Goal: Information Seeking & Learning: Learn about a topic

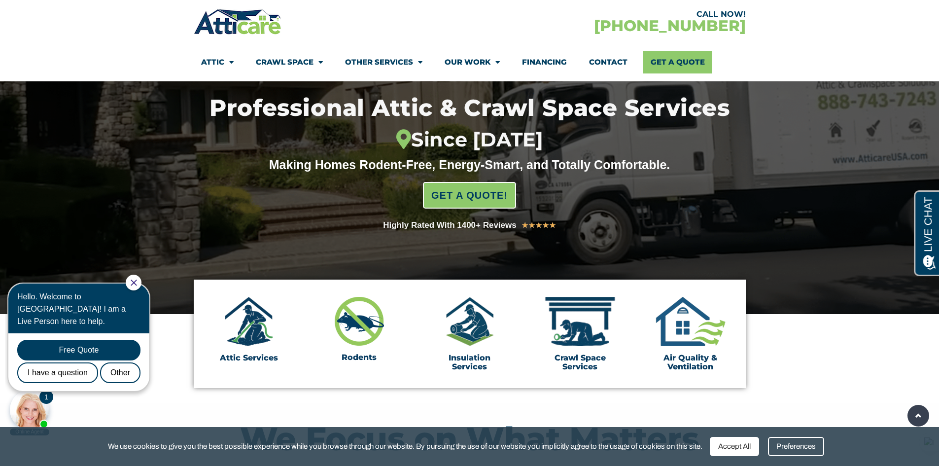
scroll to position [99, 0]
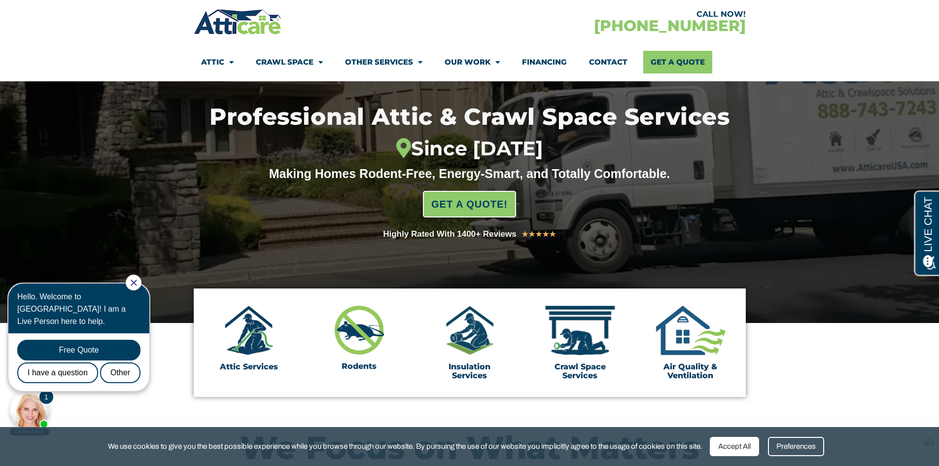
click at [31, 409] on div at bounding box center [29, 409] width 39 height 39
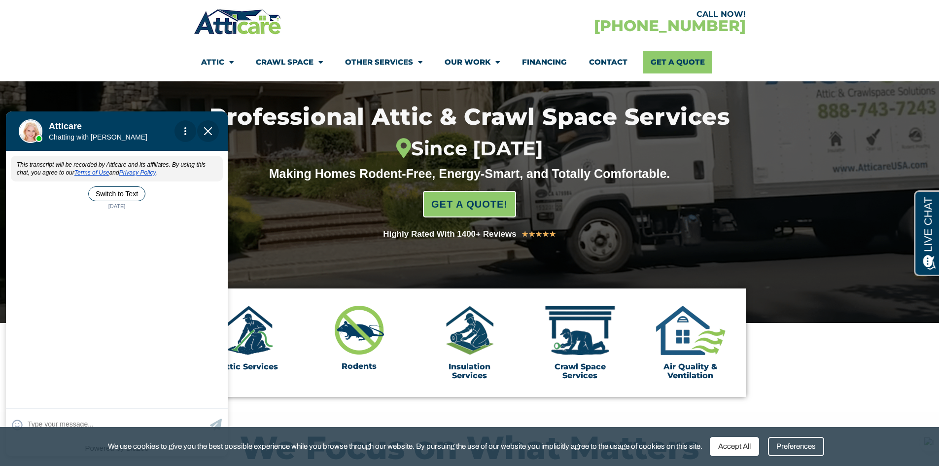
scroll to position [0, 0]
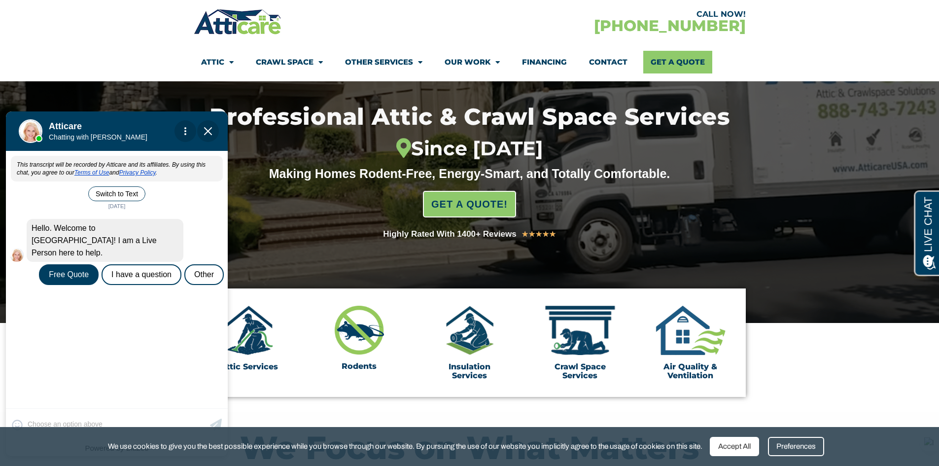
drag, startPoint x: 205, startPoint y: 130, endPoint x: 214, endPoint y: 243, distance: 113.2
click at [205, 130] on img "Close Chat" at bounding box center [208, 131] width 8 height 8
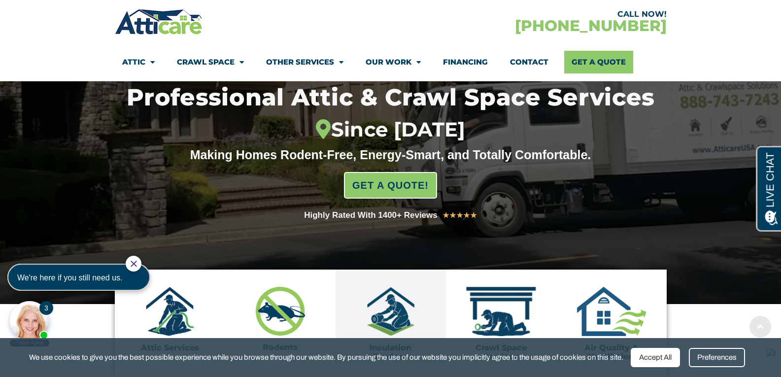
scroll to position [148, 0]
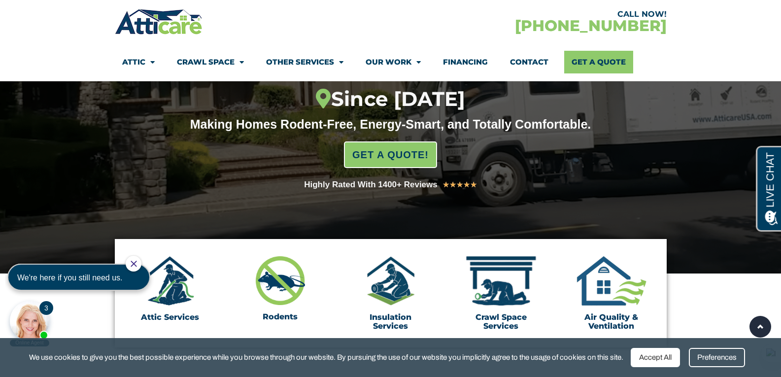
click at [137, 266] on icon "Close Chat" at bounding box center [134, 264] width 6 height 6
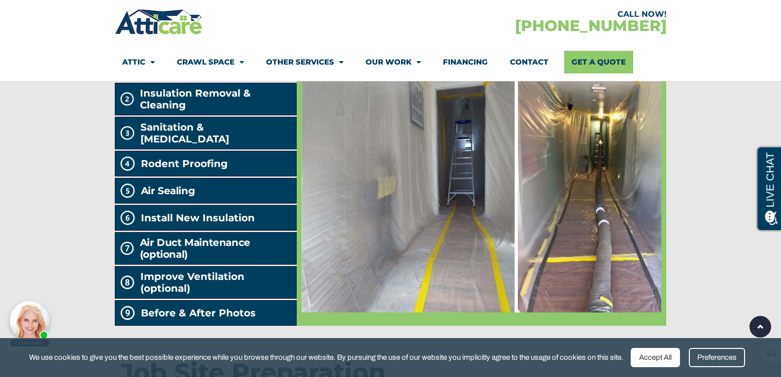
scroll to position [1650, 0]
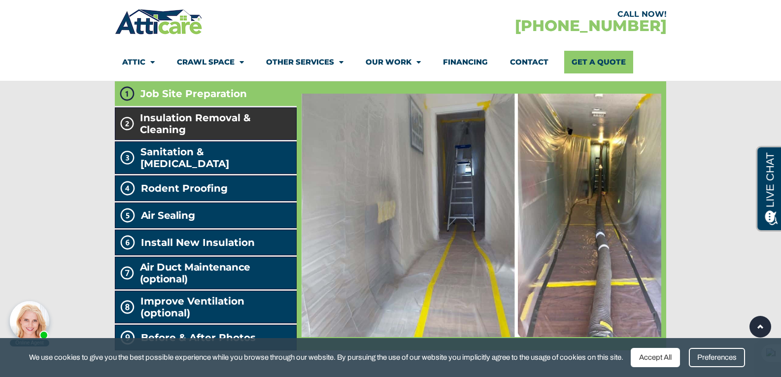
click at [260, 136] on span "Insulation Removal & Cleaning" at bounding box center [216, 124] width 152 height 24
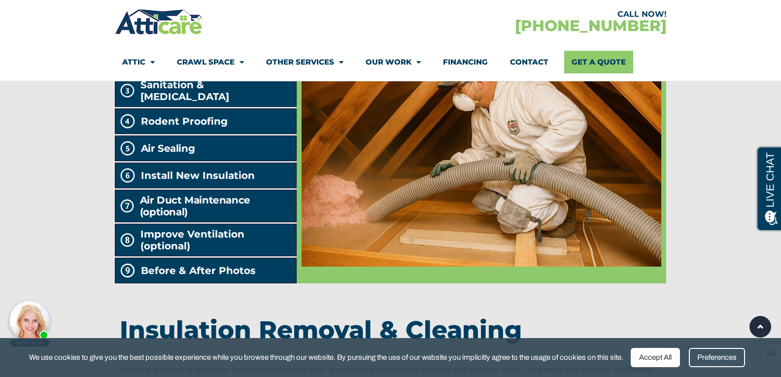
scroll to position [1700, 0]
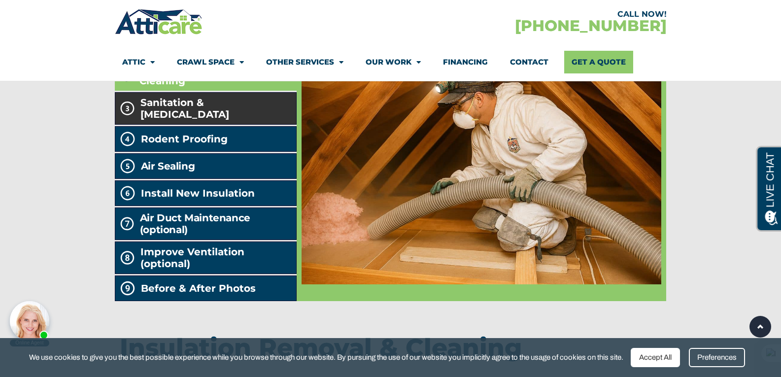
click at [224, 120] on span "Sanitation & [MEDICAL_DATA]" at bounding box center [216, 109] width 152 height 24
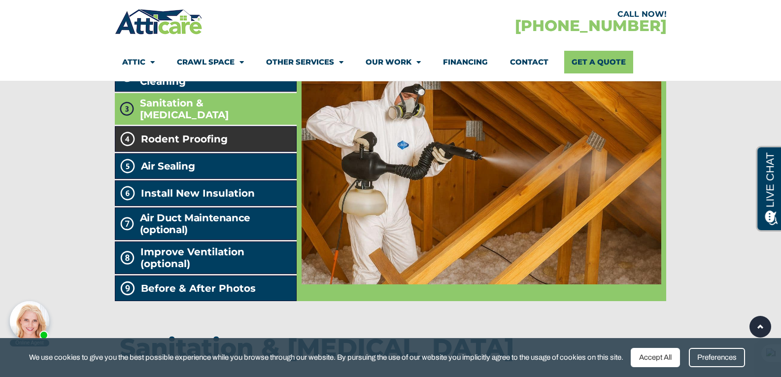
click at [262, 152] on li "Rodent Proofing" at bounding box center [206, 139] width 182 height 26
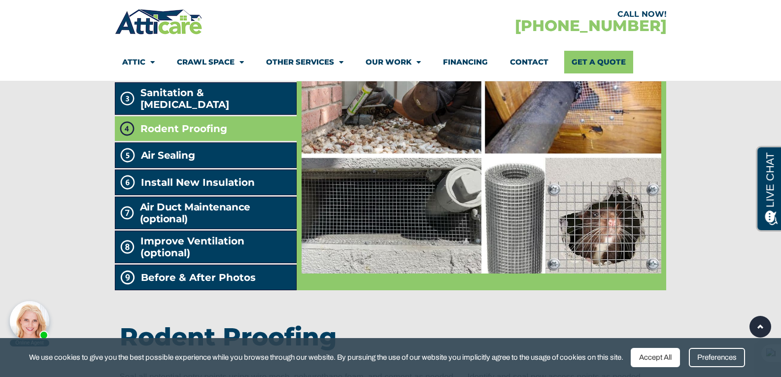
scroll to position [1749, 0]
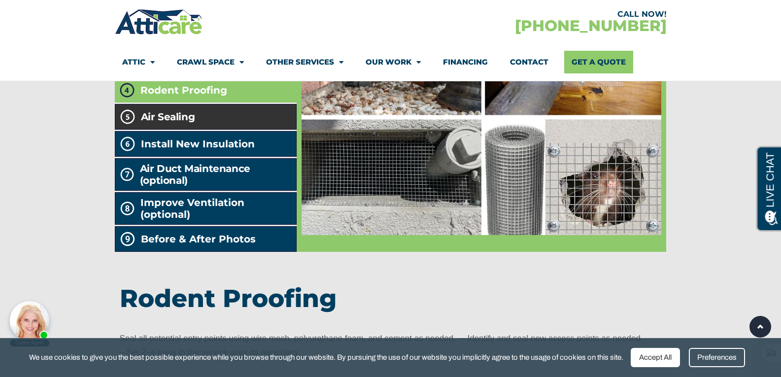
click at [220, 130] on li "Air Sealing" at bounding box center [206, 117] width 182 height 26
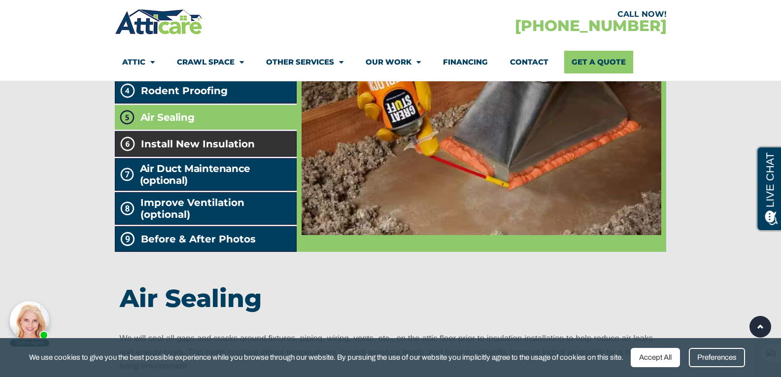
click at [232, 150] on span "Install New Insulation" at bounding box center [198, 144] width 114 height 12
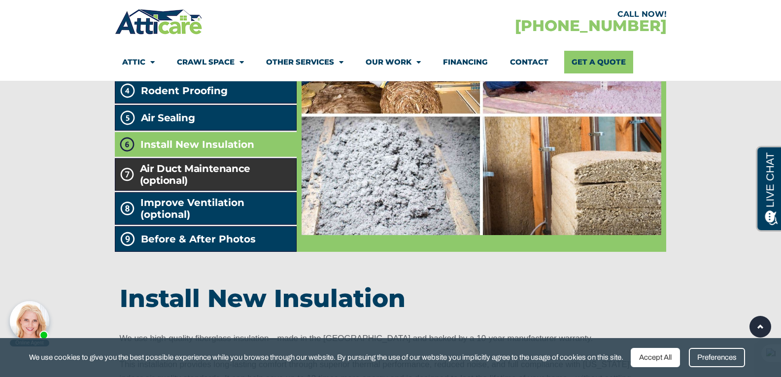
click at [221, 186] on h2 "Air Duct Maintenance (optional)" at bounding box center [216, 175] width 152 height 24
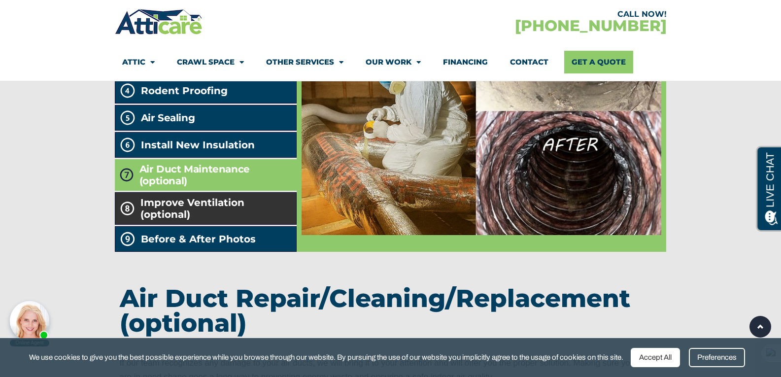
click at [199, 220] on span "Improve Ventilation (optional)" at bounding box center [216, 209] width 152 height 24
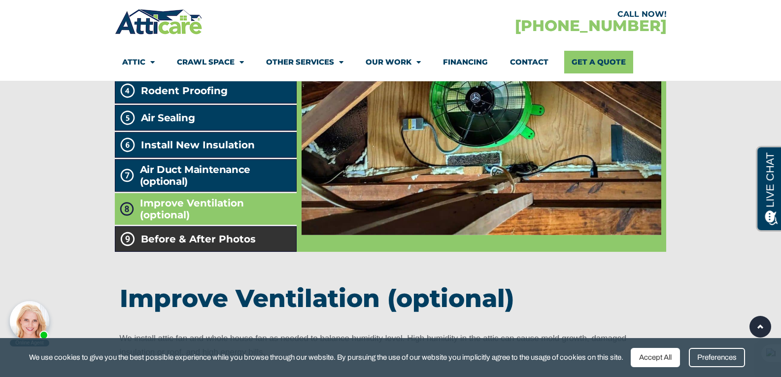
click at [212, 245] on span "Before & After Photos" at bounding box center [198, 239] width 115 height 12
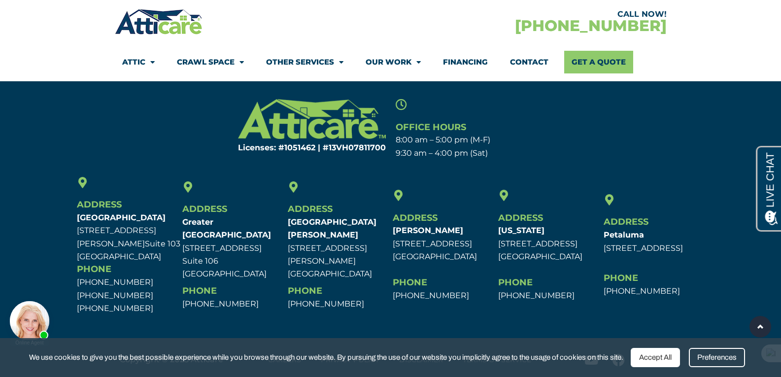
scroll to position [3187, 0]
